Goal: Communication & Community: Share content

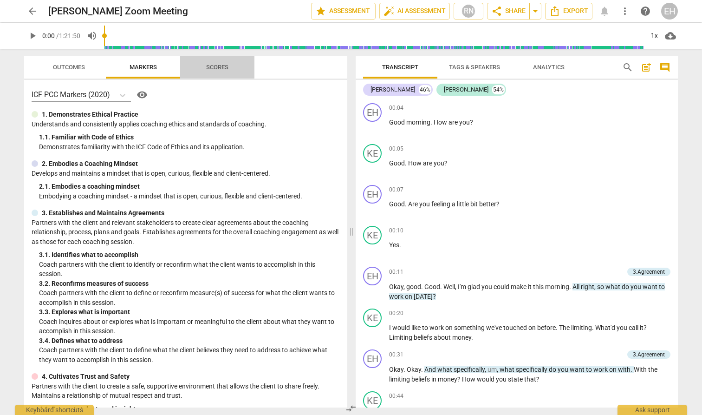
click at [216, 66] on span "Scores" at bounding box center [217, 67] width 22 height 7
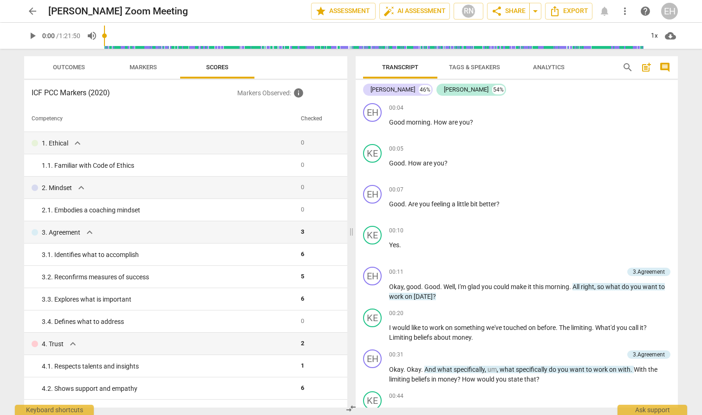
click at [74, 65] on span "Outcomes" at bounding box center [69, 67] width 32 height 7
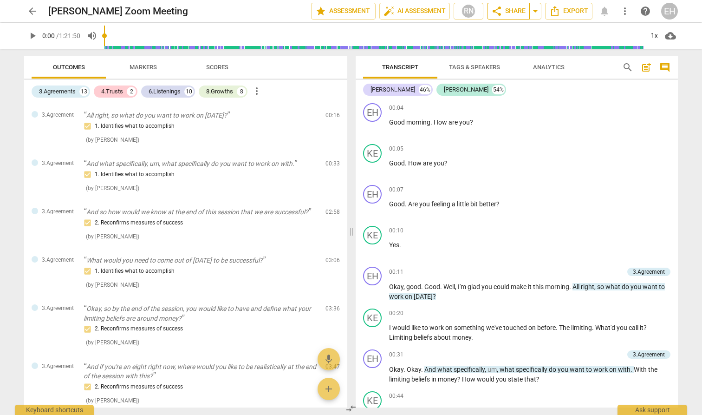
click at [500, 11] on span "share" at bounding box center [496, 11] width 11 height 11
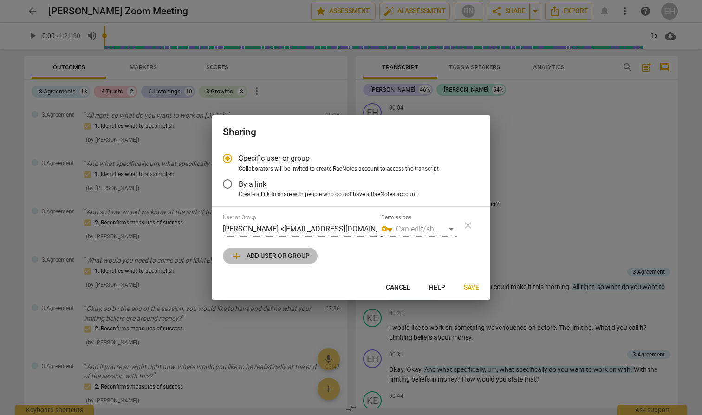
click at [281, 256] on span "add Add user or group" at bounding box center [270, 255] width 79 height 11
radio input "false"
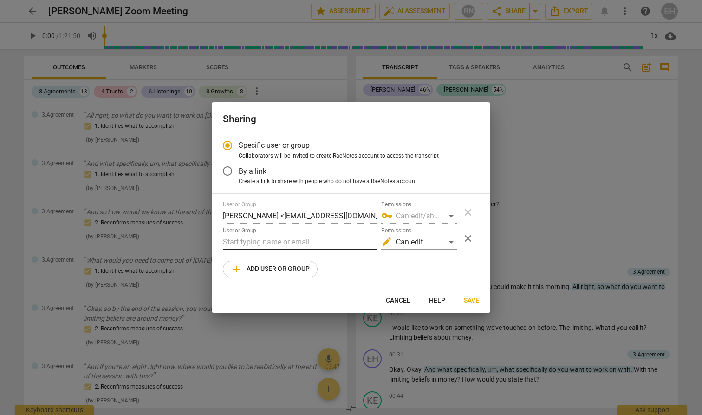
click at [276, 245] on input "text" at bounding box center [300, 241] width 155 height 15
type input "s"
type input "[PERSON_NAME]"
click at [443, 242] on div "edit Can edit" at bounding box center [419, 241] width 76 height 15
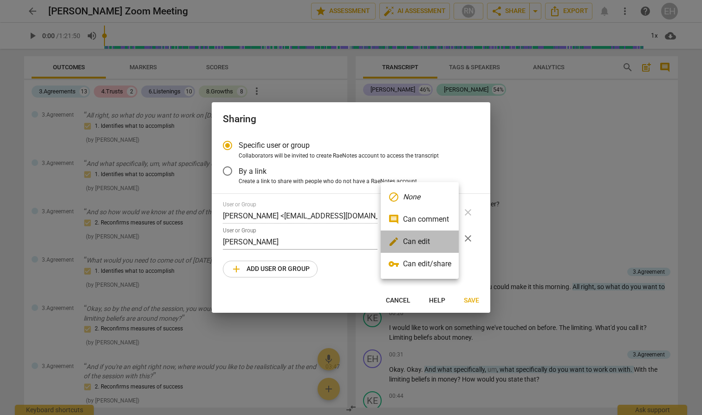
click at [435, 243] on li "edit Can edit" at bounding box center [420, 241] width 78 height 22
radio input "false"
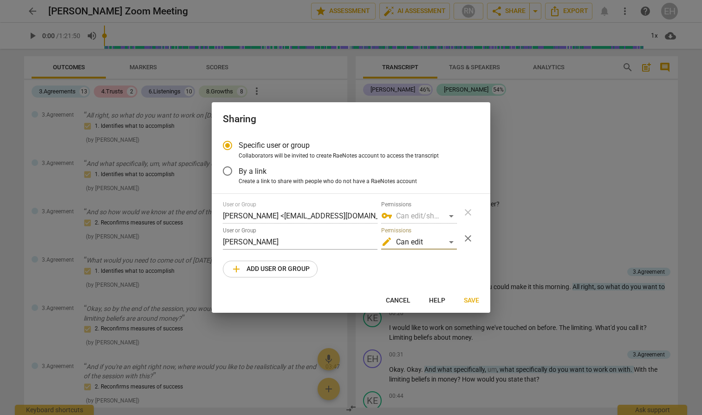
click at [467, 299] on span "Save" at bounding box center [471, 300] width 15 height 9
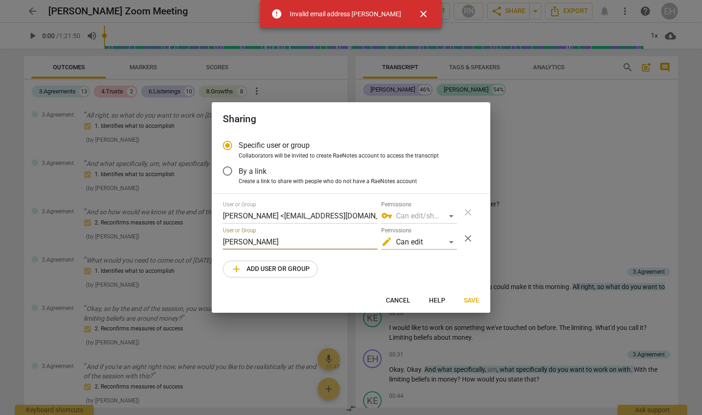
drag, startPoint x: 286, startPoint y: 239, endPoint x: 215, endPoint y: 237, distance: 71.5
click at [215, 237] on div "Specific user or group Collaborators will be invited to create RaeNotes account…" at bounding box center [351, 211] width 279 height 154
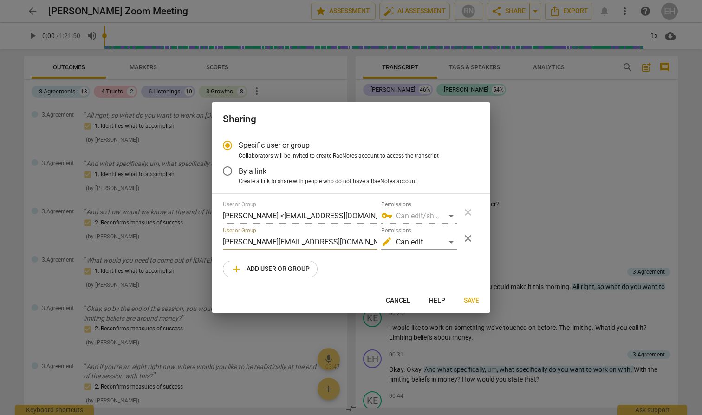
type input "[PERSON_NAME][EMAIL_ADDRESS][DOMAIN_NAME]"
click at [471, 299] on span "Save" at bounding box center [471, 300] width 15 height 9
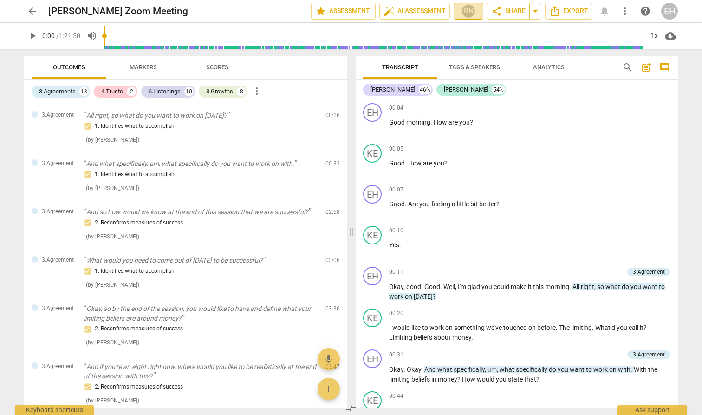
click at [475, 11] on span "RN" at bounding box center [468, 11] width 21 height 14
click at [348, 14] on div at bounding box center [351, 207] width 702 height 415
click at [347, 9] on span "star Assessment" at bounding box center [343, 11] width 56 height 11
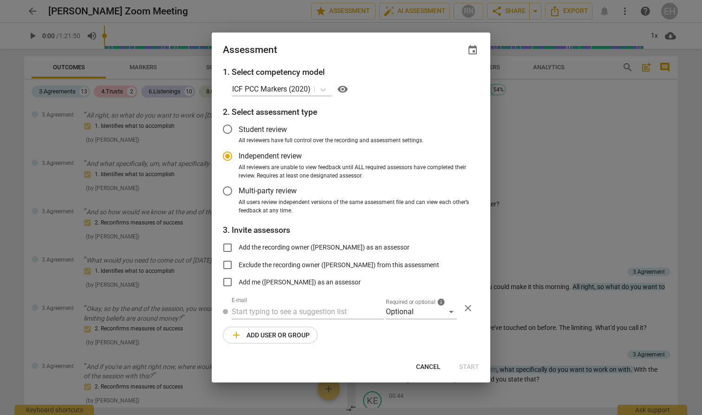
click at [425, 363] on span "Cancel" at bounding box center [428, 366] width 25 height 9
radio input "false"
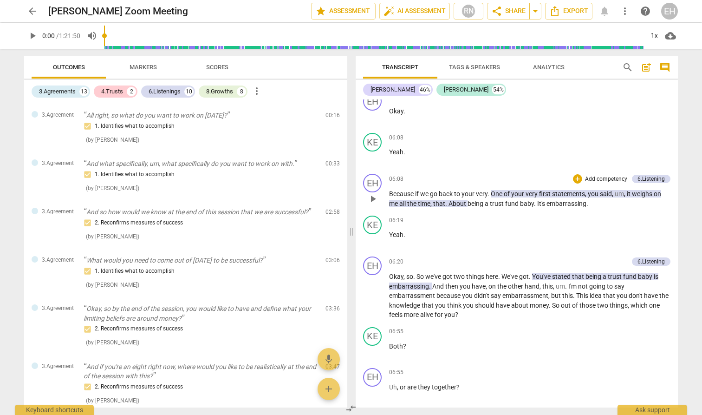
scroll to position [1067, 0]
click at [627, 11] on span "more_vert" at bounding box center [624, 11] width 11 height 11
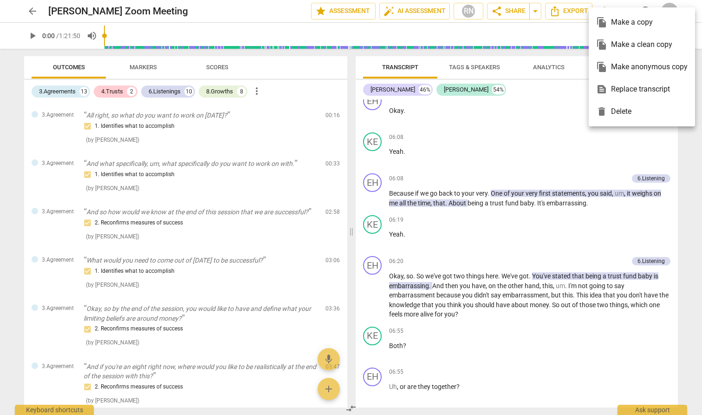
click at [552, 111] on div at bounding box center [351, 207] width 702 height 415
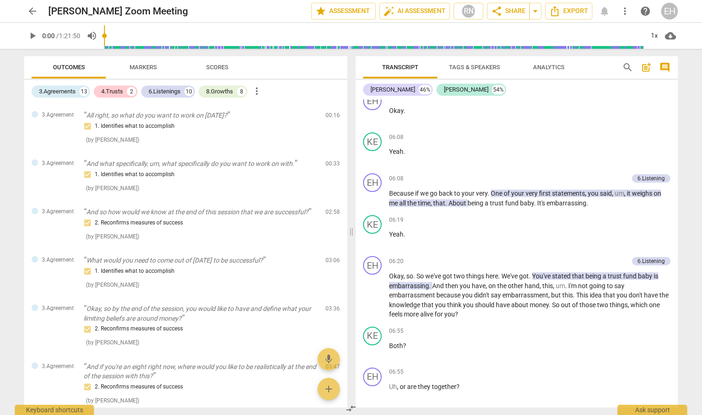
click at [671, 9] on div "EH" at bounding box center [669, 11] width 17 height 17
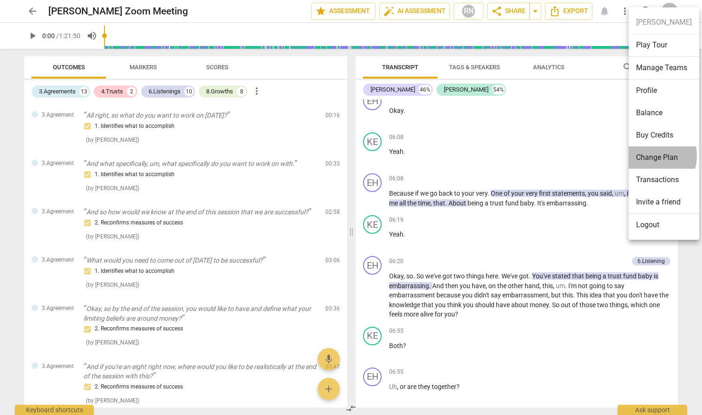
click at [648, 156] on li "Change Plan" at bounding box center [664, 157] width 71 height 22
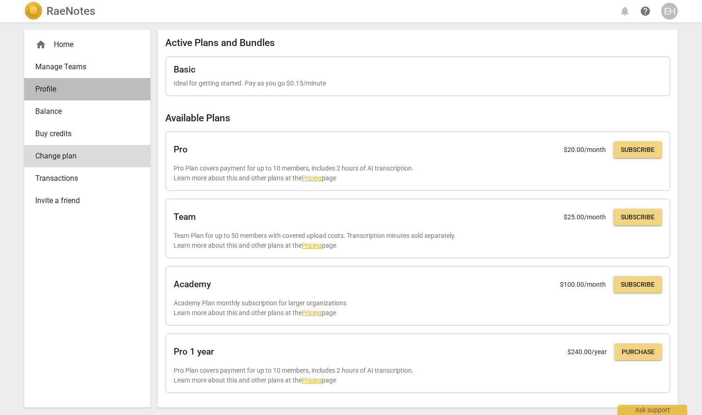
click at [68, 86] on span "Profile" at bounding box center [83, 89] width 97 height 11
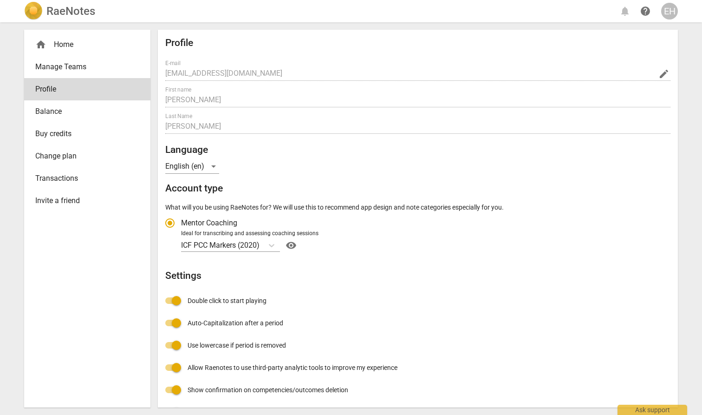
radio input "false"
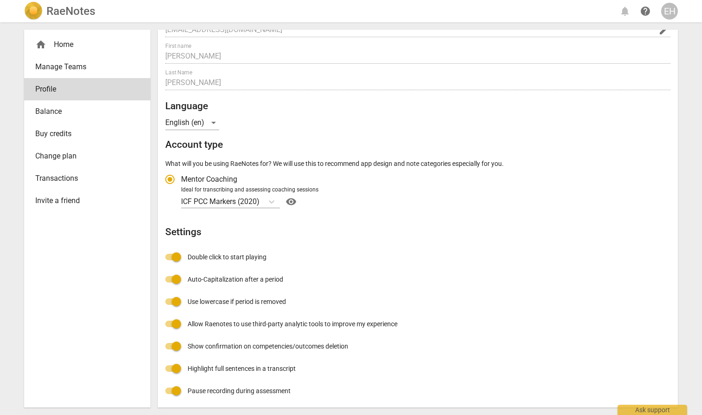
scroll to position [43, 0]
click at [68, 46] on div "home Home" at bounding box center [83, 44] width 97 height 11
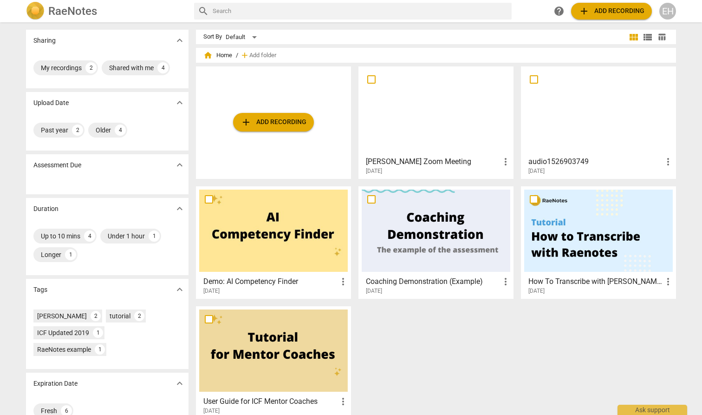
click at [436, 117] on div at bounding box center [436, 111] width 149 height 82
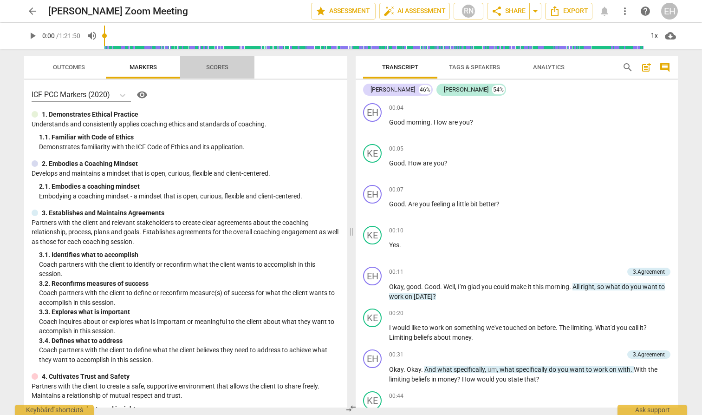
click at [218, 68] on span "Scores" at bounding box center [217, 67] width 22 height 7
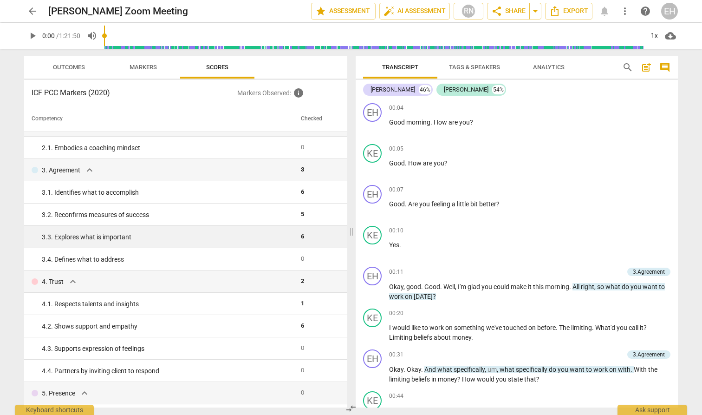
scroll to position [63, 0]
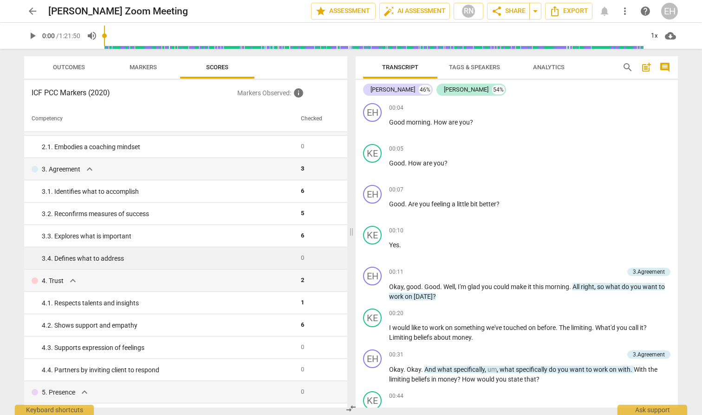
click at [273, 257] on div "3. 4. Defines what to address" at bounding box center [168, 258] width 252 height 10
click at [118, 256] on div "3. 4. Defines what to address" at bounding box center [168, 258] width 252 height 10
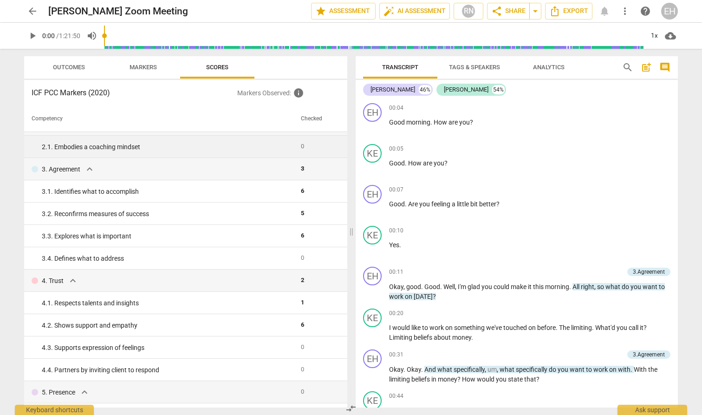
click at [169, 148] on div "2. 1. Embodies a coaching mindset" at bounding box center [168, 147] width 252 height 10
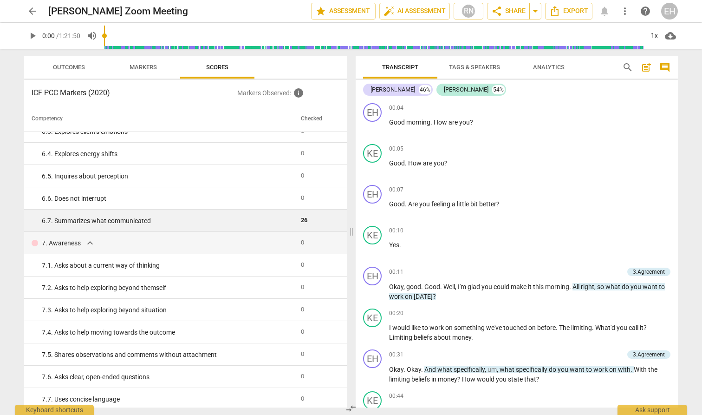
scroll to position [534, 0]
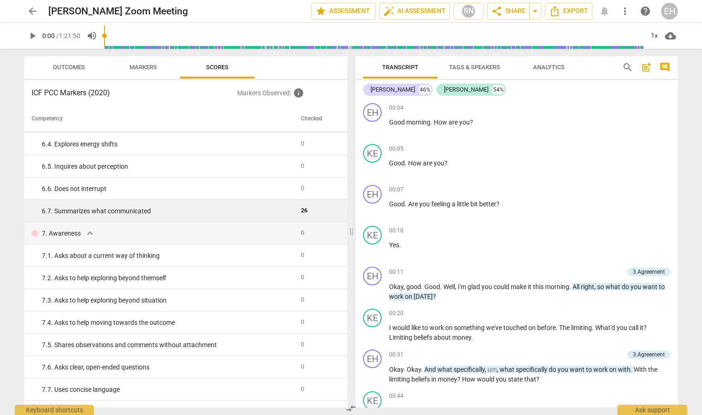
click at [233, 208] on div "6. 7. Summarizes what communicated" at bounding box center [168, 211] width 252 height 10
click at [146, 211] on div "6. 7. Summarizes what communicated" at bounding box center [168, 211] width 252 height 10
click at [273, 213] on div "6. 7. Summarizes what communicated" at bounding box center [168, 211] width 252 height 10
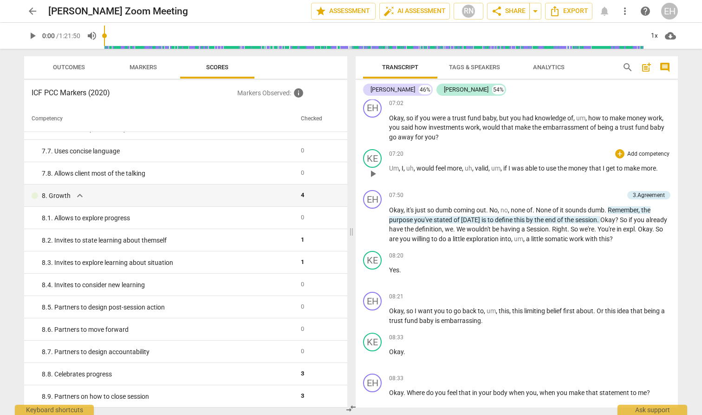
scroll to position [1419, 0]
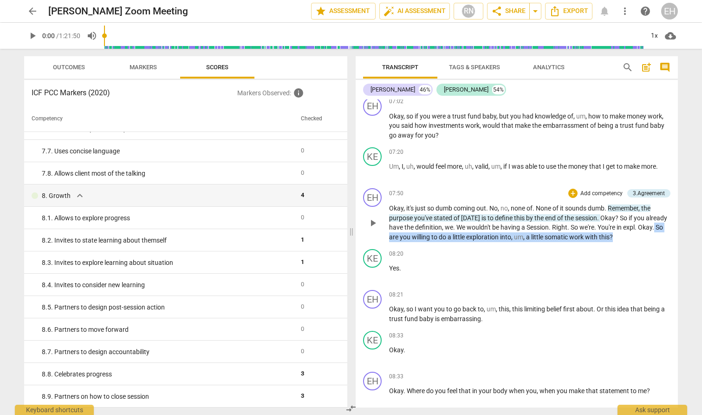
drag, startPoint x: 657, startPoint y: 226, endPoint x: 664, endPoint y: 234, distance: 10.2
click at [664, 234] on p "Okay , it's just so dumb coming out . No , no , none of . None of it sounds dum…" at bounding box center [529, 222] width 281 height 38
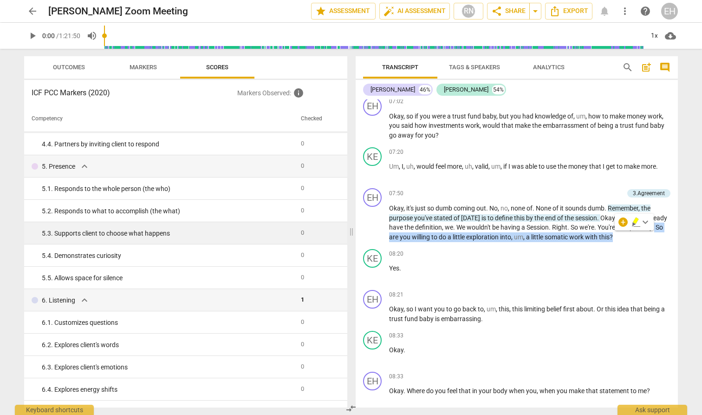
scroll to position [288, 0]
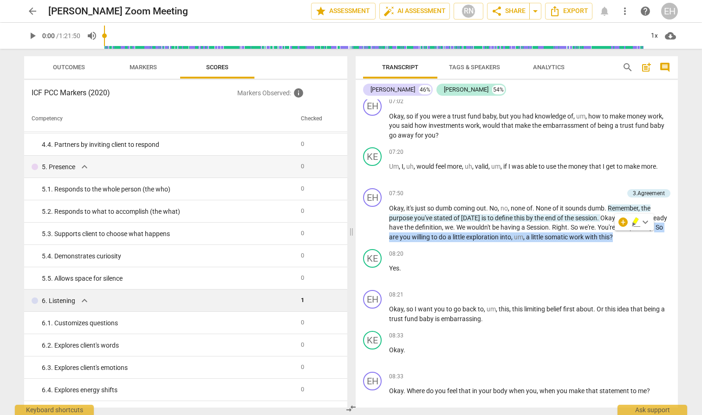
click at [323, 293] on td "1" at bounding box center [317, 300] width 40 height 22
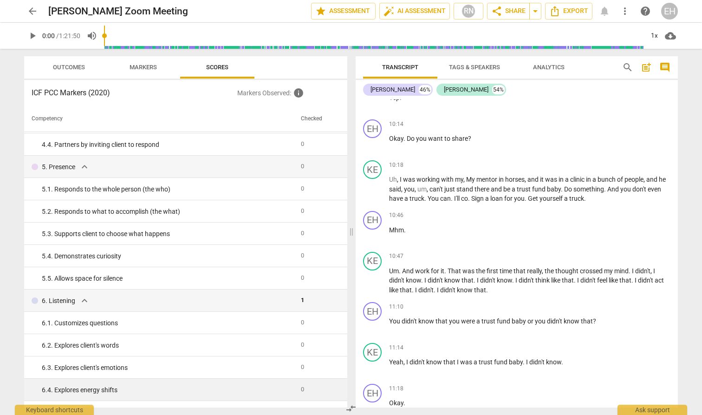
scroll to position [2146, 0]
